Goal: Find specific page/section: Find specific page/section

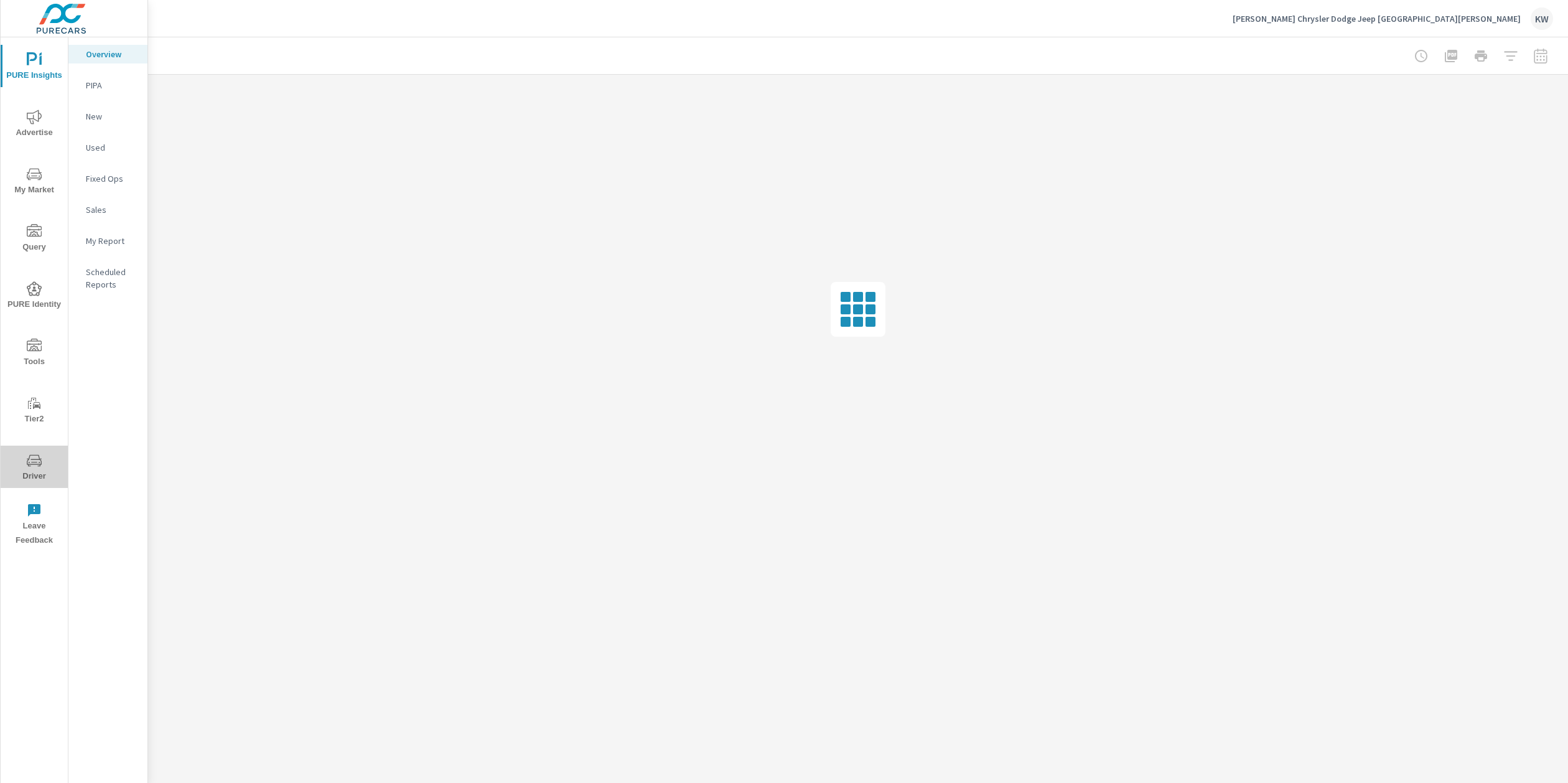
click at [34, 473] on span "Driver" at bounding box center [34, 468] width 60 height 31
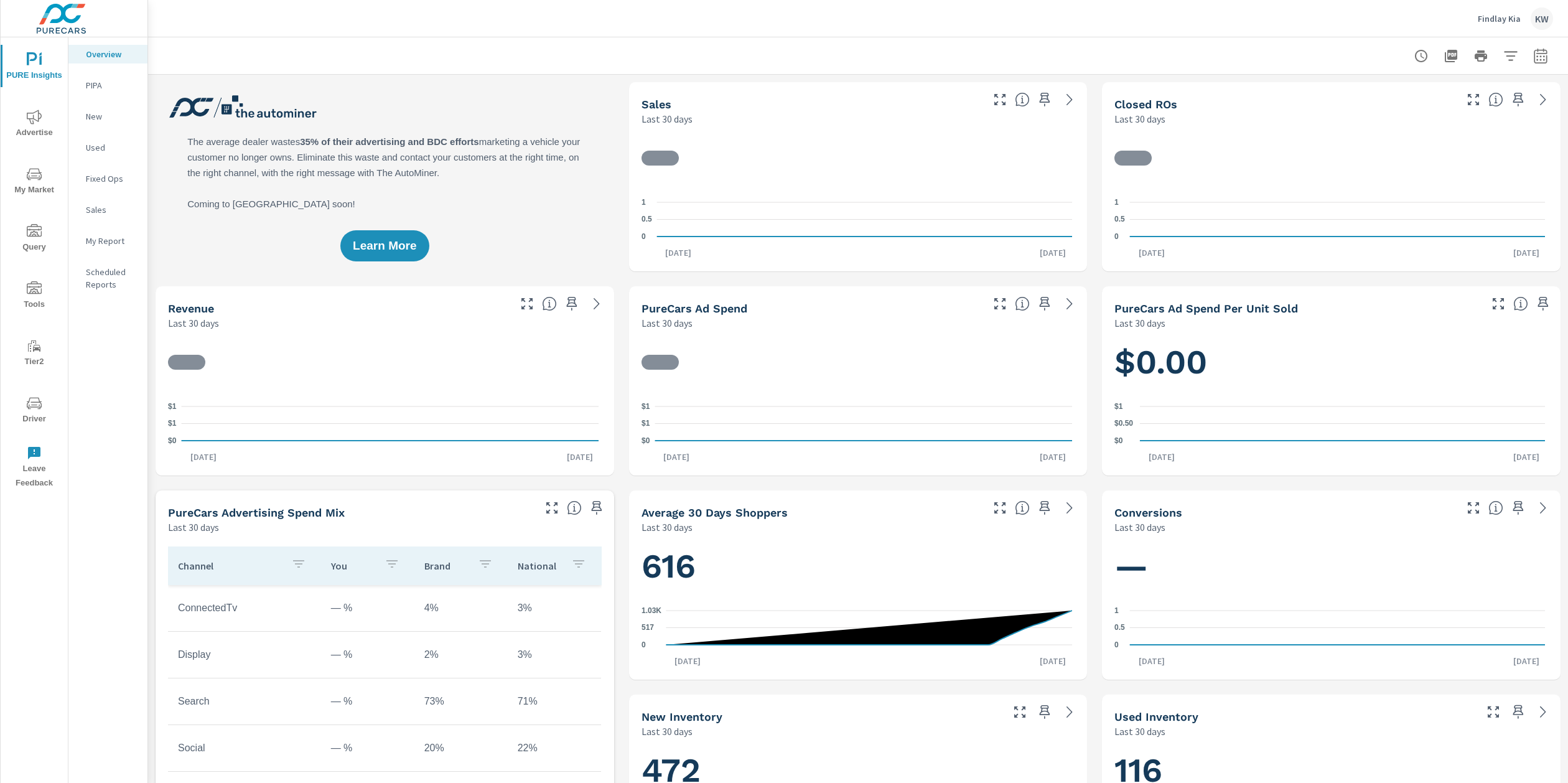
drag, startPoint x: 45, startPoint y: 414, endPoint x: 39, endPoint y: 414, distance: 6.0
click at [45, 414] on span "Driver" at bounding box center [34, 411] width 60 height 31
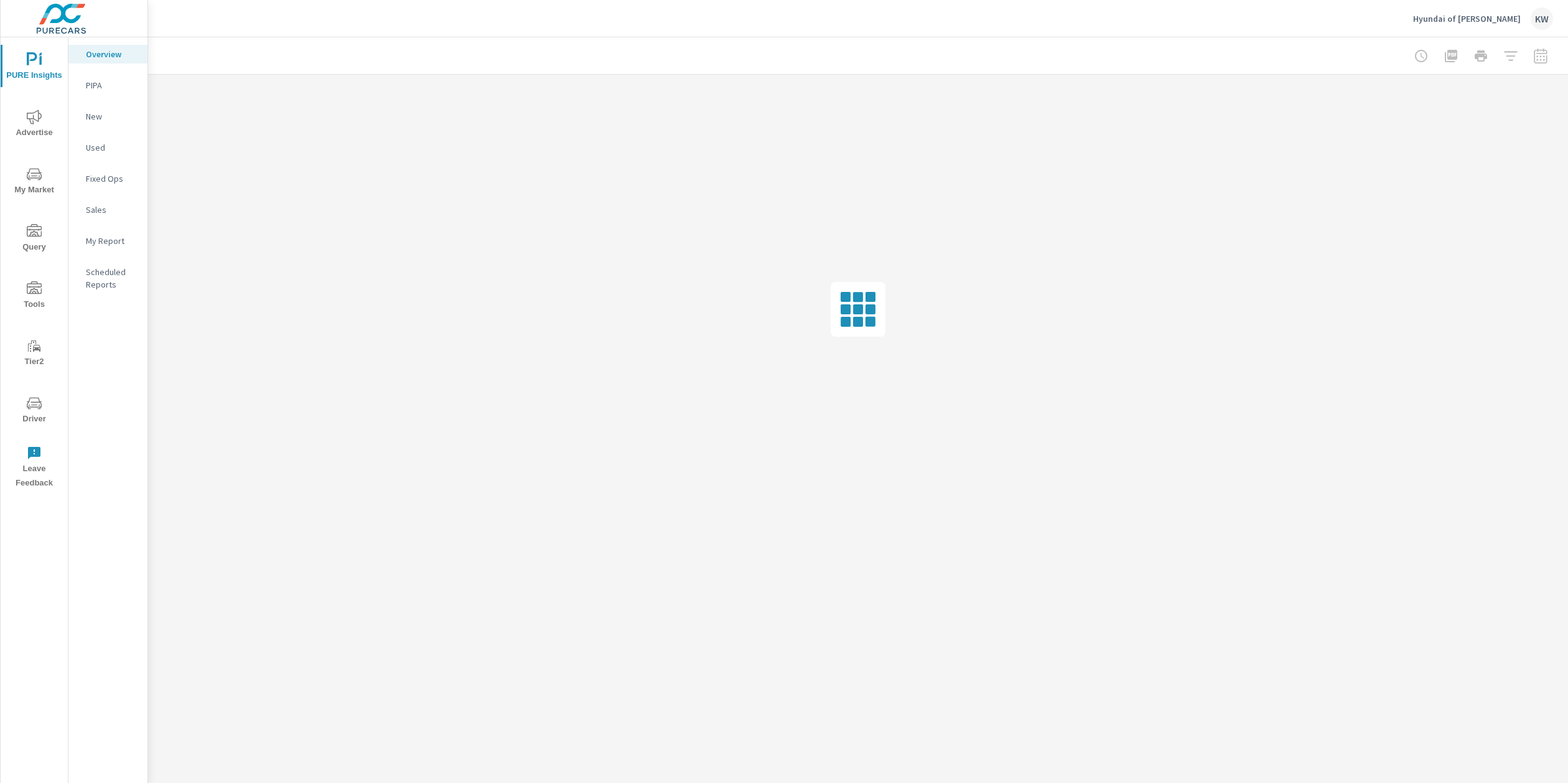
click at [35, 414] on span "Driver" at bounding box center [34, 411] width 60 height 31
